Goal: Information Seeking & Learning: Learn about a topic

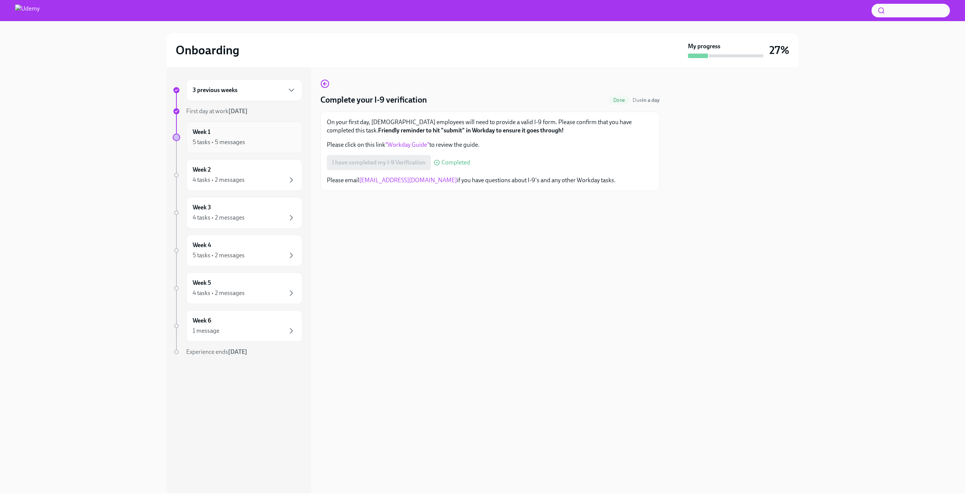
click at [258, 138] on div "5 tasks • 5 messages" at bounding box center [244, 142] width 103 height 9
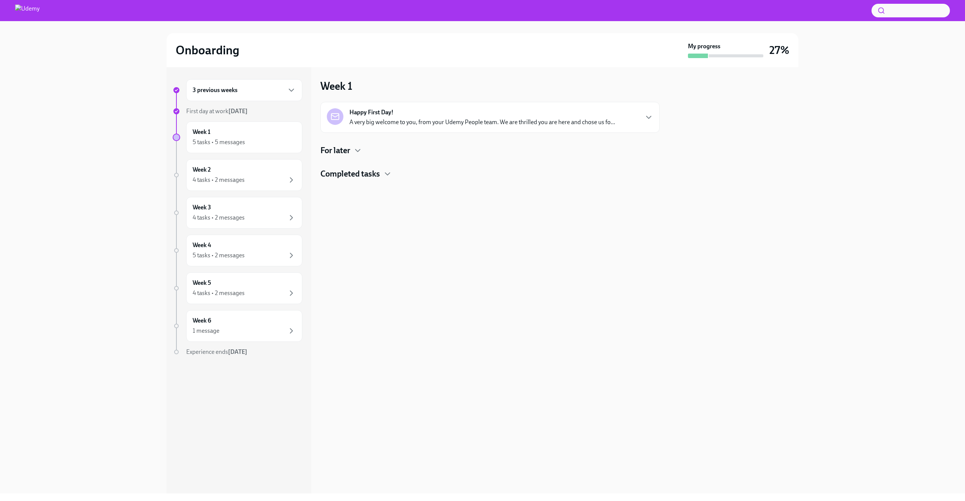
click at [472, 119] on p "A very big welcome to you, from your Udemy People team. We are thrilled you are…" at bounding box center [482, 122] width 266 height 8
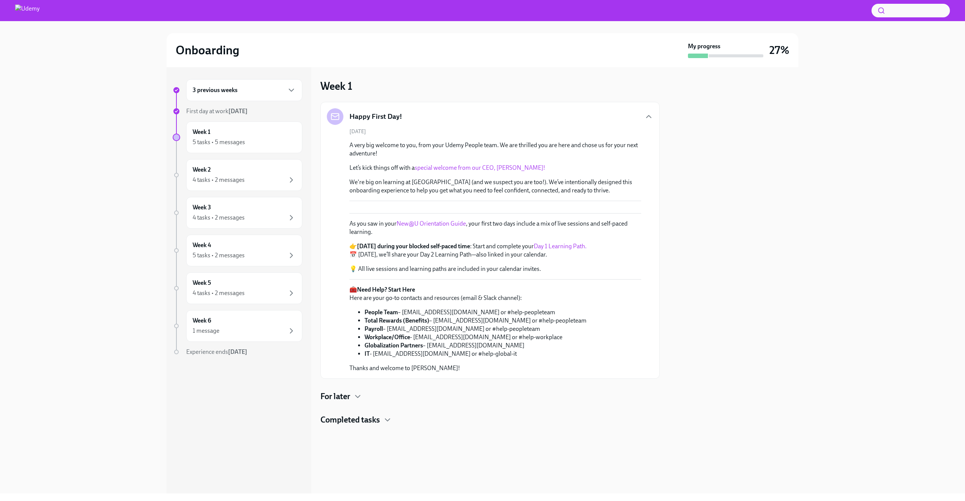
scroll to position [129, 0]
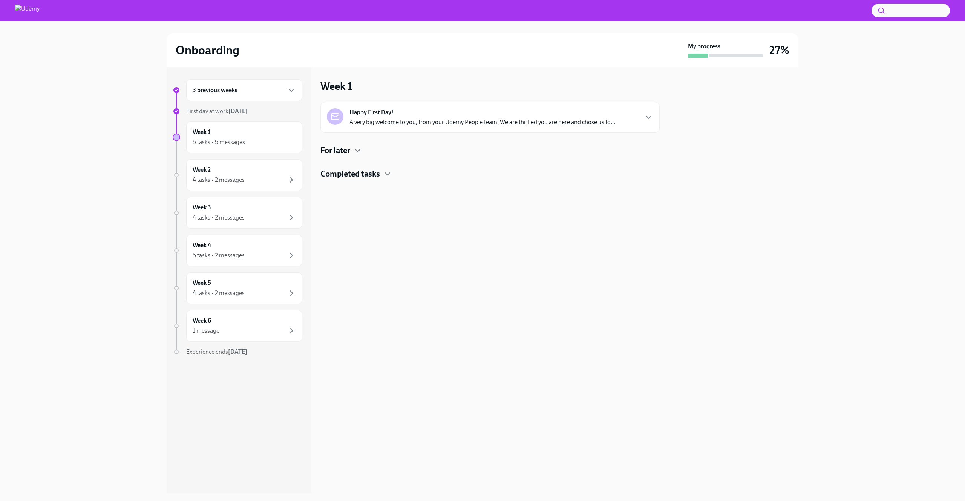
click at [452, 113] on div "Happy First Day! A very big welcome to you, from your Udemy People team. We are…" at bounding box center [482, 117] width 266 height 18
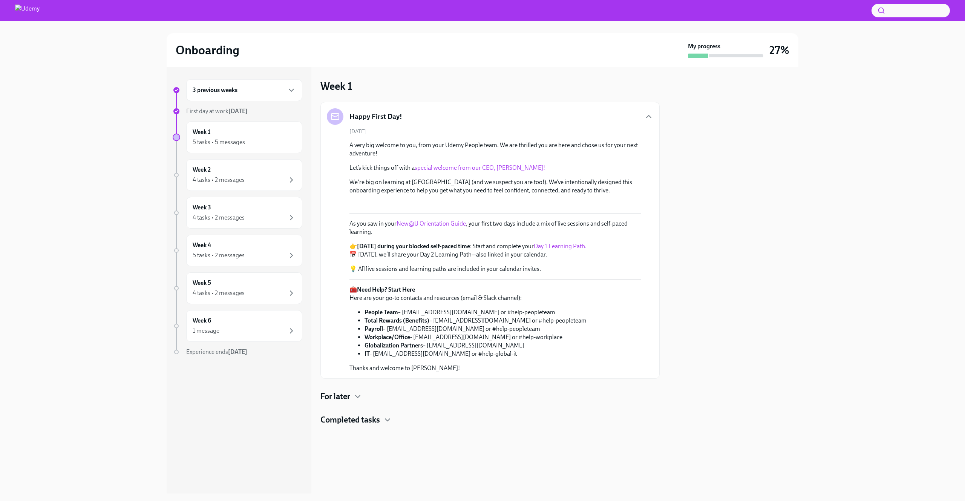
click at [549, 250] on link "Day 1 Learning Path." at bounding box center [560, 245] width 53 height 7
